Goal: Find specific page/section: Find specific page/section

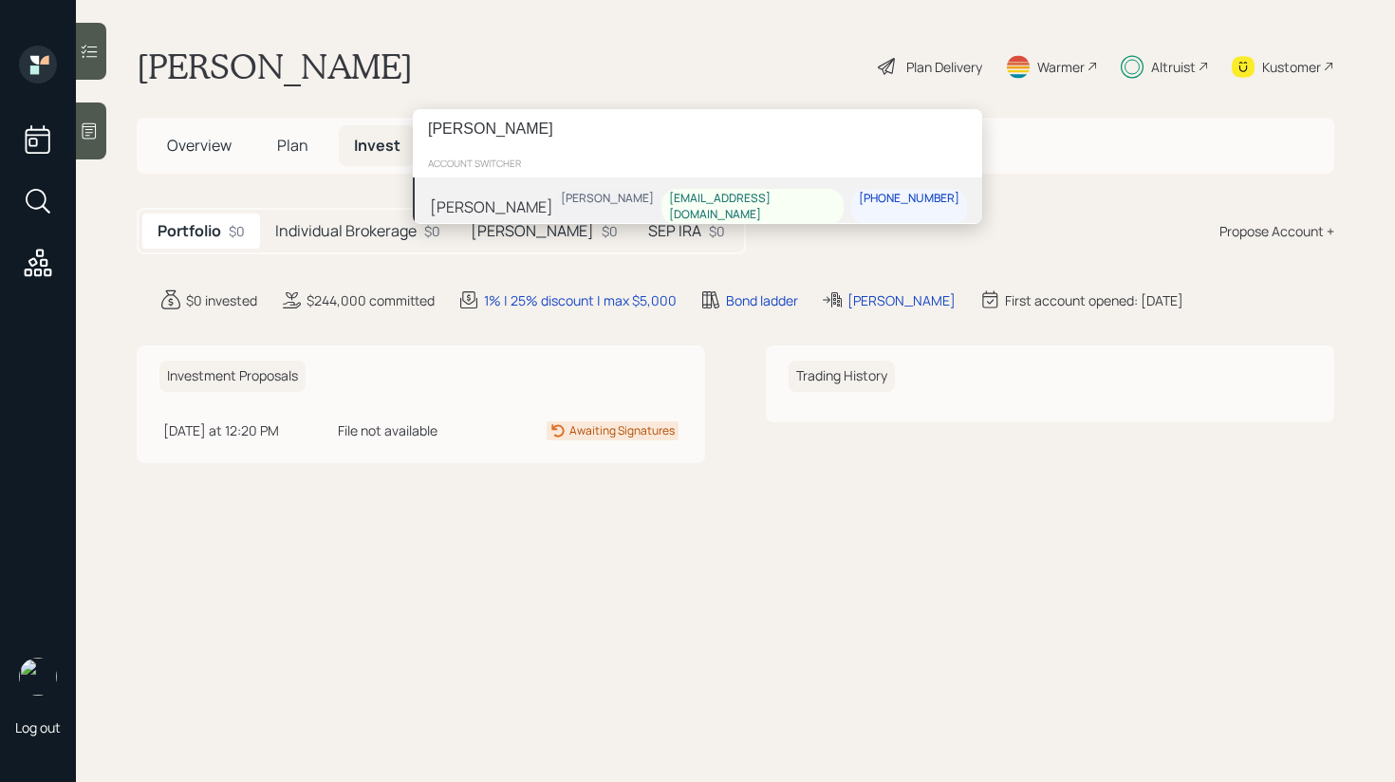
type input "[PERSON_NAME]"
click at [523, 195] on div "[PERSON_NAME]" at bounding box center [491, 206] width 123 height 23
